Goal: Find specific fact: Find specific fact

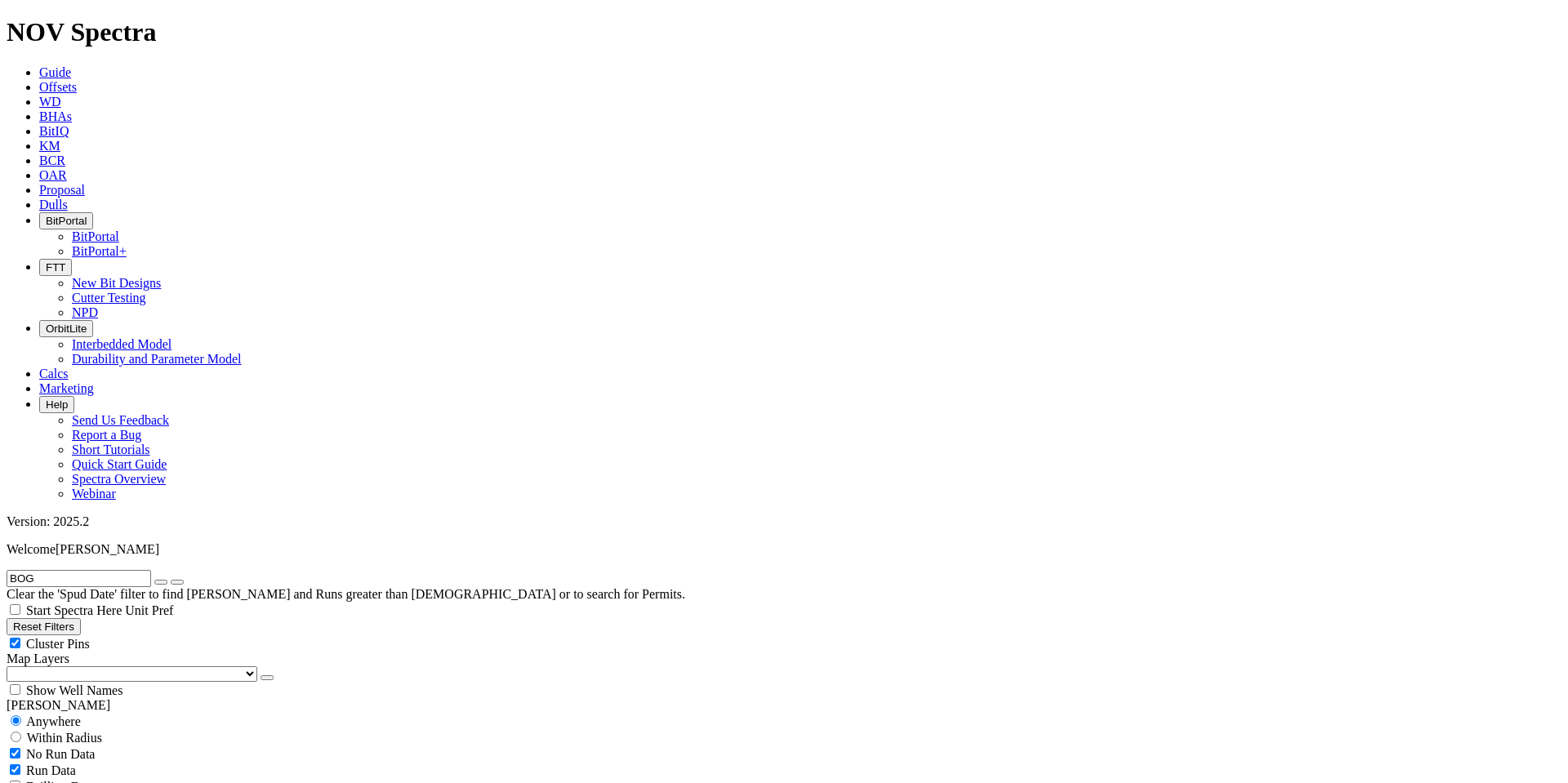
click at [123, 570] on input "BOG" at bounding box center [79, 578] width 144 height 17
type input "A312114"
click at [178, 582] on icon "submit" at bounding box center [178, 582] width 0 height 0
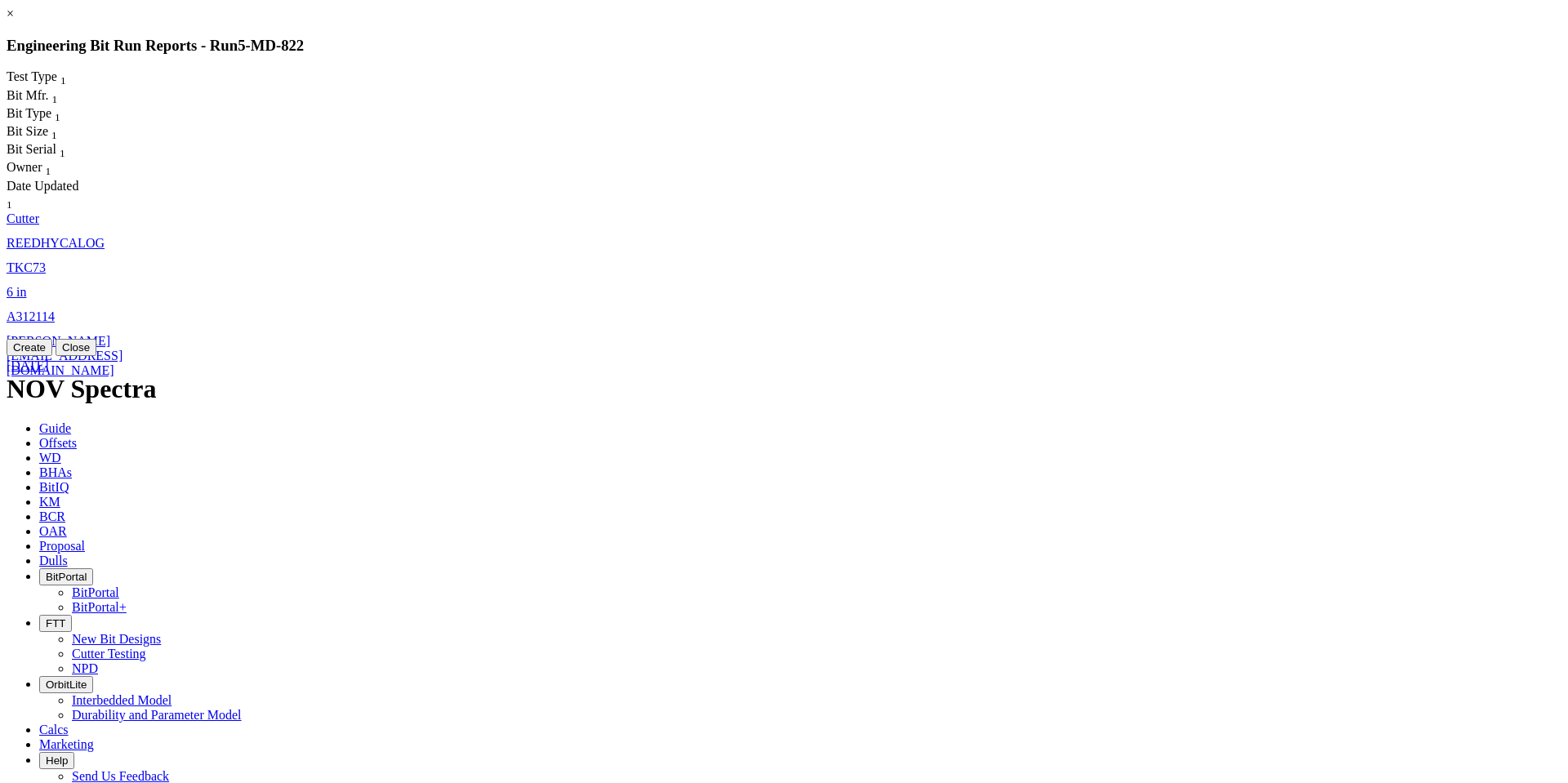
click at [46, 260] on span "TKC73" at bounding box center [26, 267] width 39 height 14
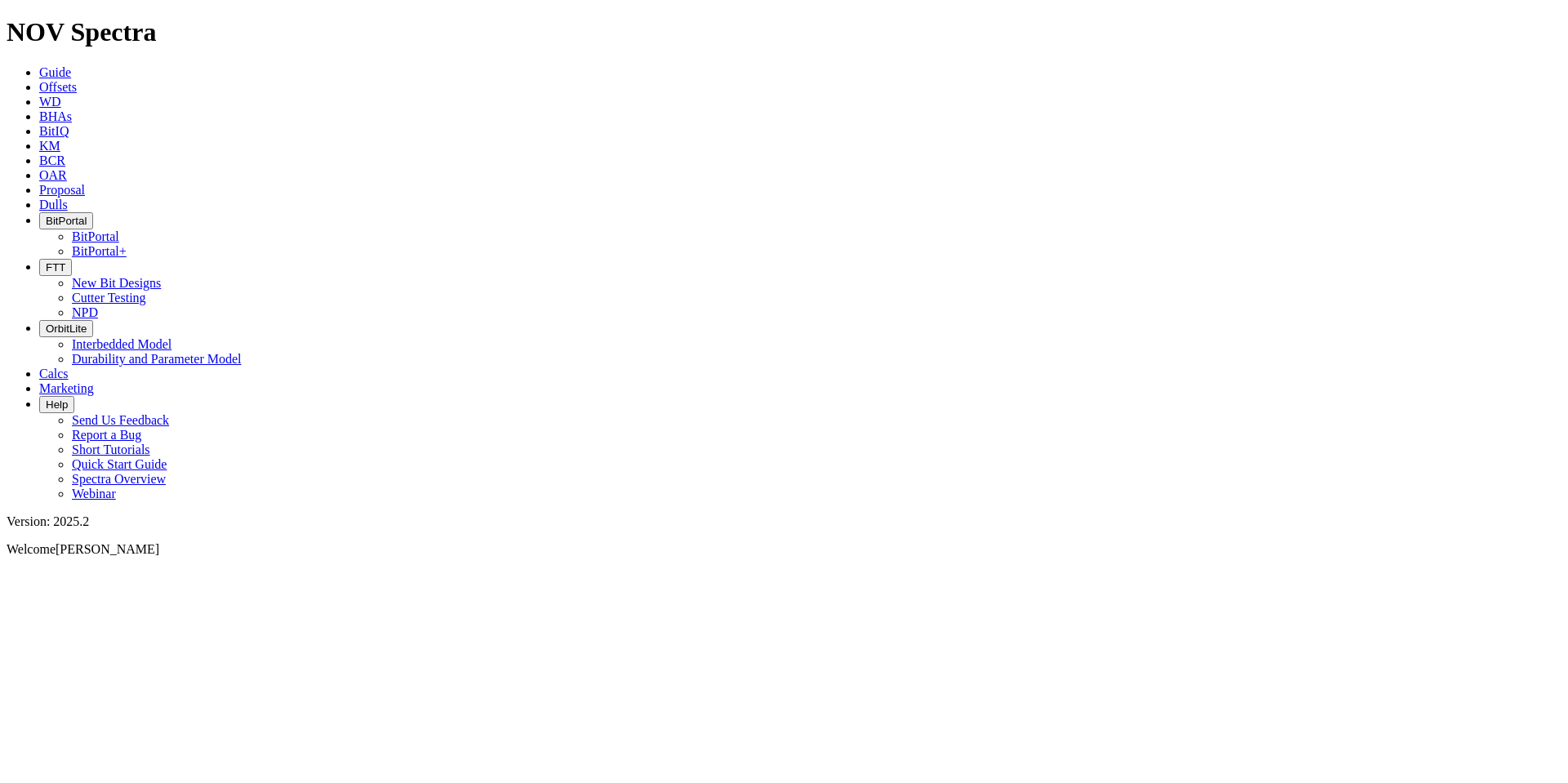
select select "Cutter"
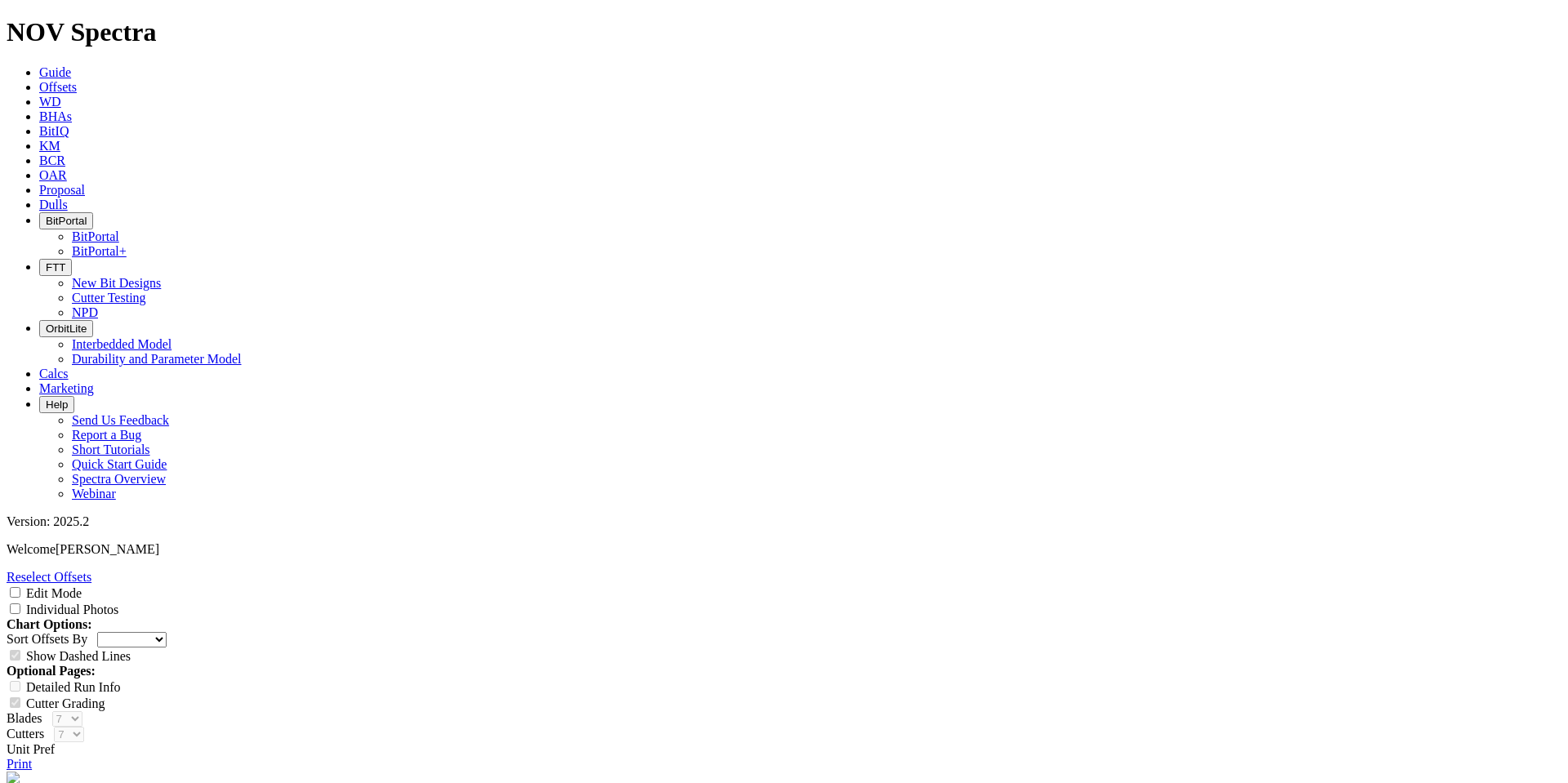
scroll to position [2400, 0]
click at [21, 603] on input "Individual Photos" at bounding box center [15, 608] width 11 height 11
checkbox input "true"
